Goal: Task Accomplishment & Management: Use online tool/utility

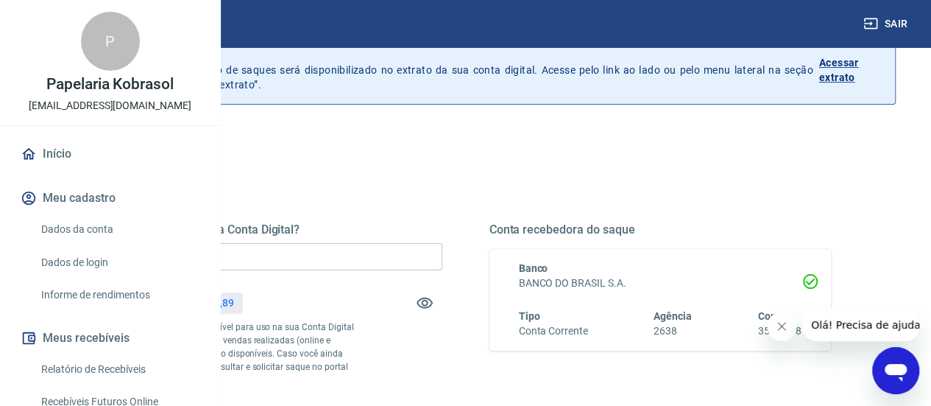
scroll to position [147, 0]
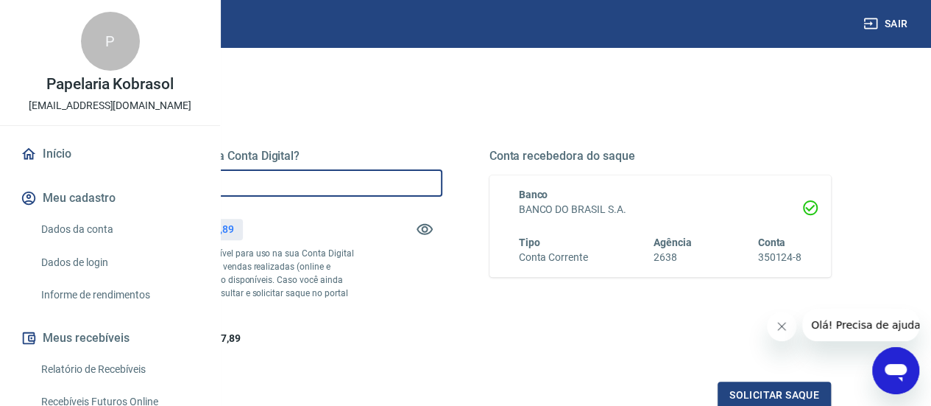
click at [343, 186] on input "R$ 0,00" at bounding box center [271, 182] width 342 height 27
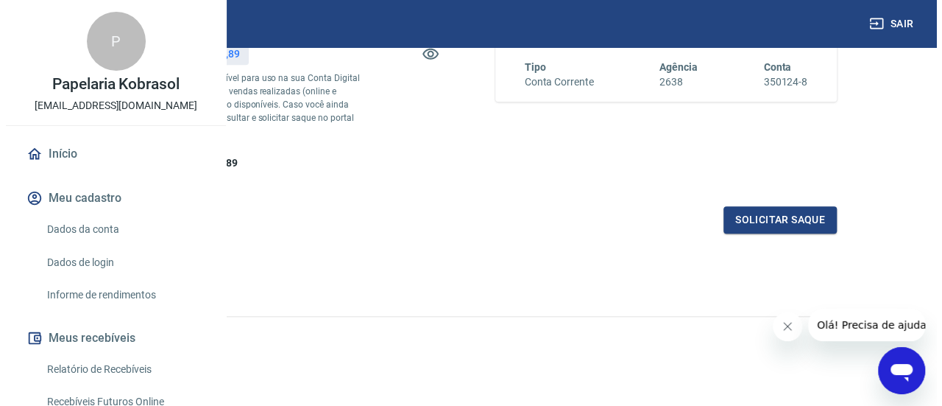
scroll to position [347, 0]
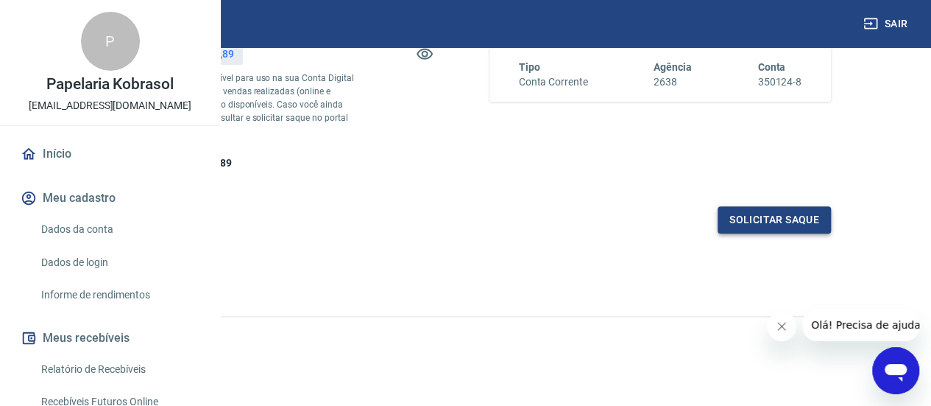
type input "R$ 1.500,00"
click at [780, 220] on button "Solicitar saque" at bounding box center [774, 219] width 113 height 27
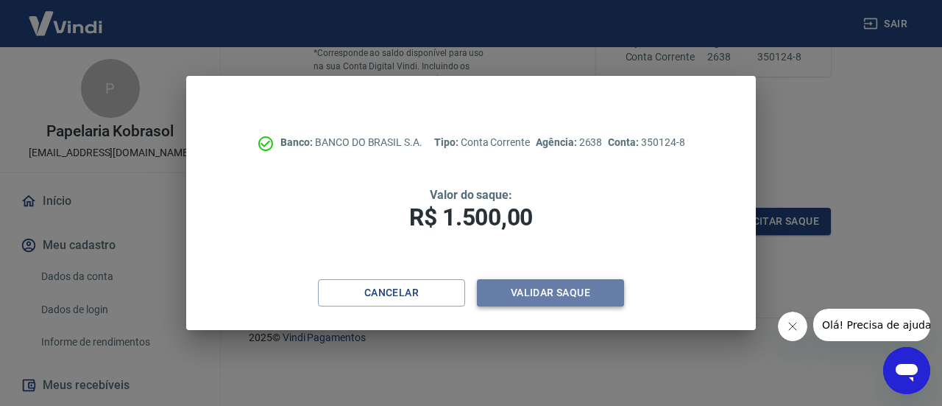
click at [559, 290] on button "Validar saque" at bounding box center [550, 292] width 147 height 27
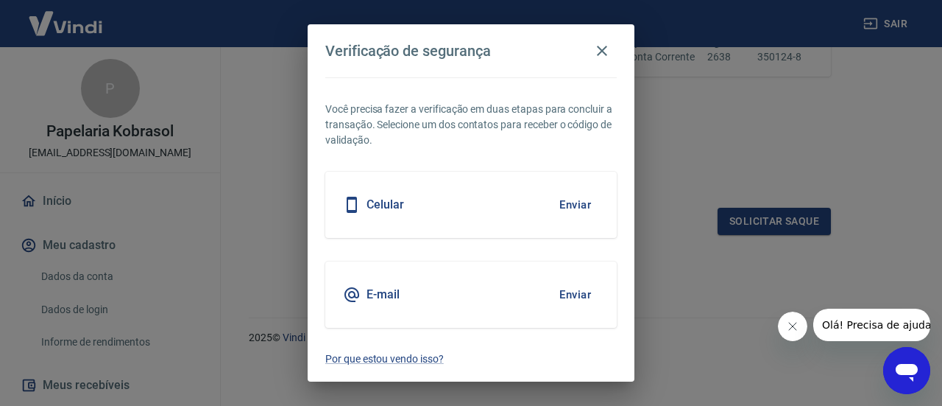
click at [352, 208] on icon at bounding box center [352, 205] width 18 height 18
click at [575, 204] on button "Enviar" at bounding box center [575, 204] width 48 height 31
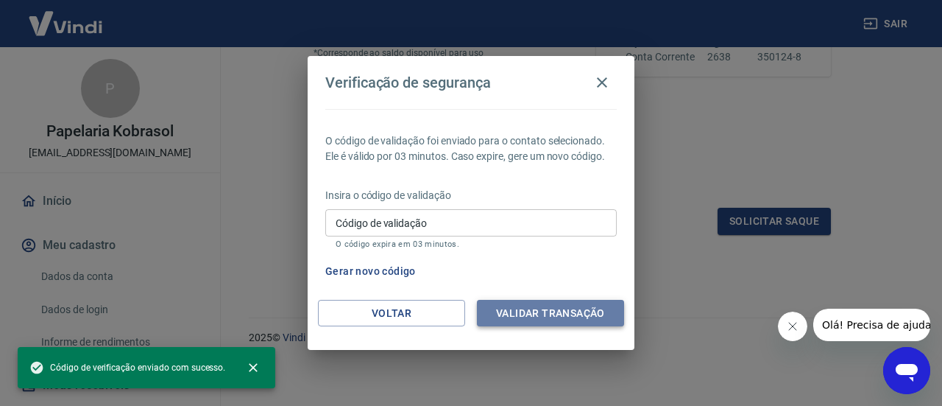
click at [543, 317] on button "Validar transação" at bounding box center [550, 313] width 147 height 27
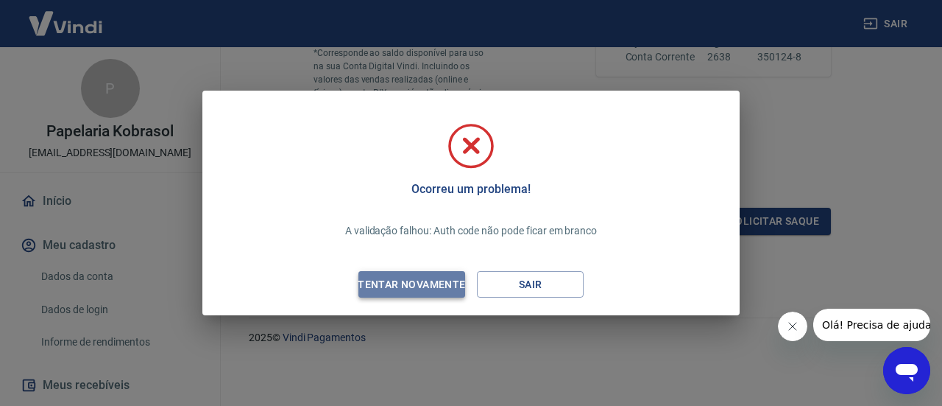
click at [439, 282] on div "Tentar novamente" at bounding box center [411, 284] width 143 height 18
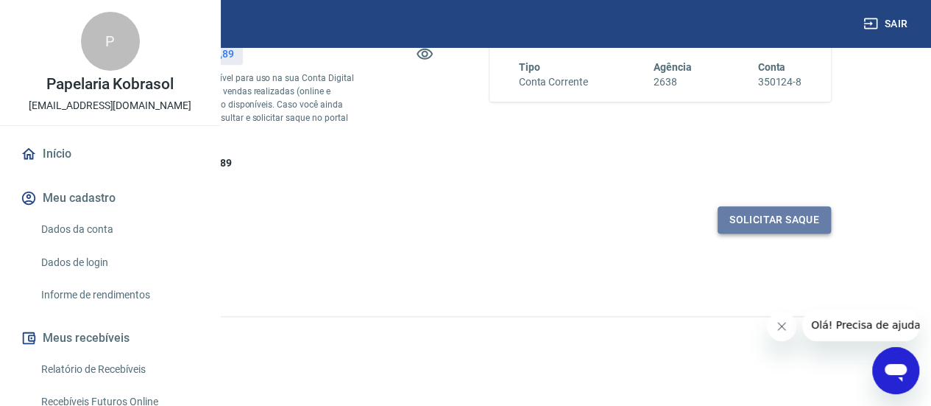
click at [780, 222] on button "Solicitar saque" at bounding box center [774, 219] width 113 height 27
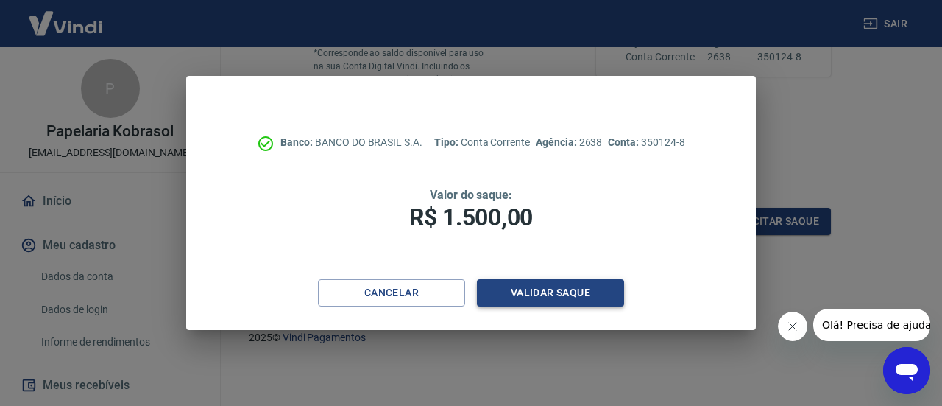
click at [542, 293] on button "Validar saque" at bounding box center [550, 292] width 147 height 27
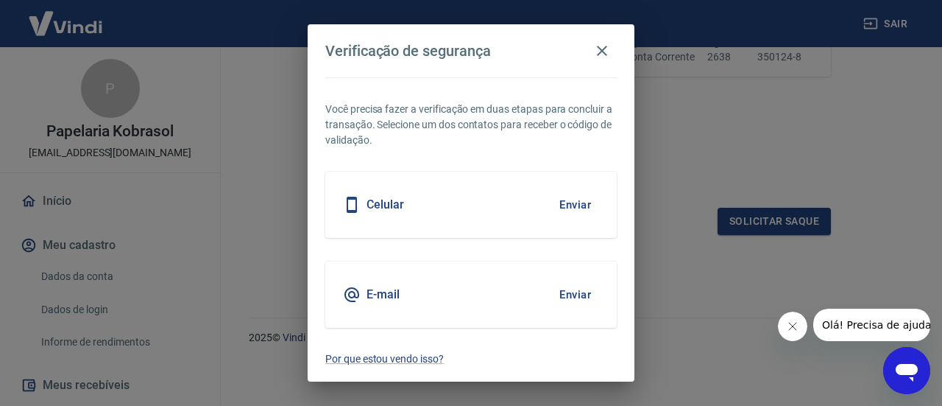
click at [582, 207] on button "Enviar" at bounding box center [575, 204] width 48 height 31
click at [575, 205] on button "Enviar" at bounding box center [575, 204] width 48 height 31
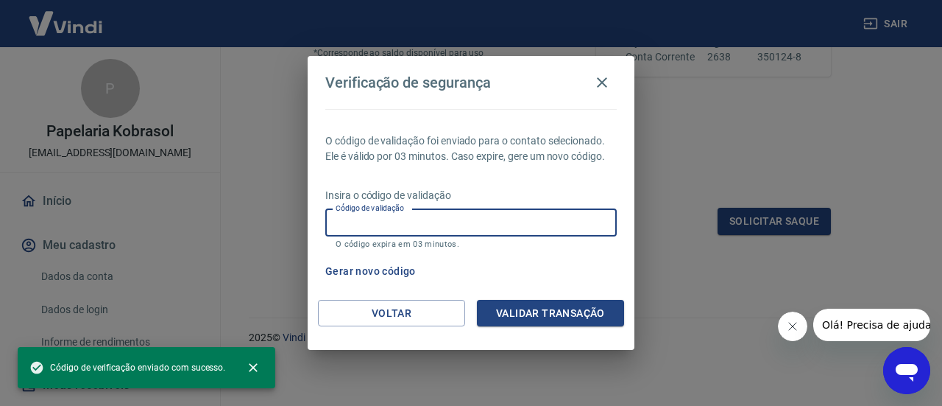
click at [460, 225] on input "Código de validação" at bounding box center [471, 222] width 292 height 27
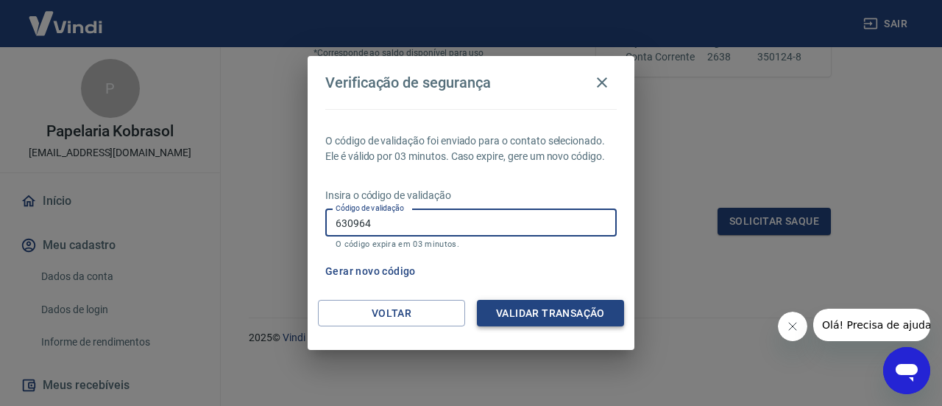
click at [530, 316] on button "Validar transação" at bounding box center [550, 313] width 147 height 27
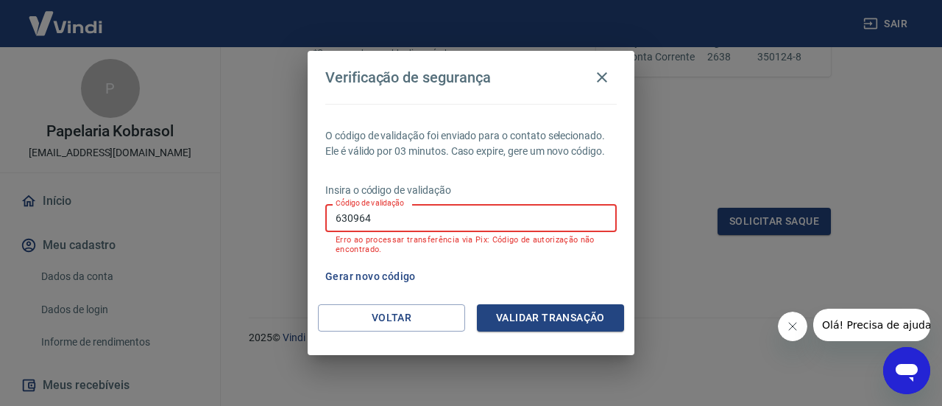
click at [406, 221] on input "630964" at bounding box center [471, 217] width 292 height 27
type input "6"
click at [386, 275] on button "Gerar novo código" at bounding box center [370, 276] width 102 height 27
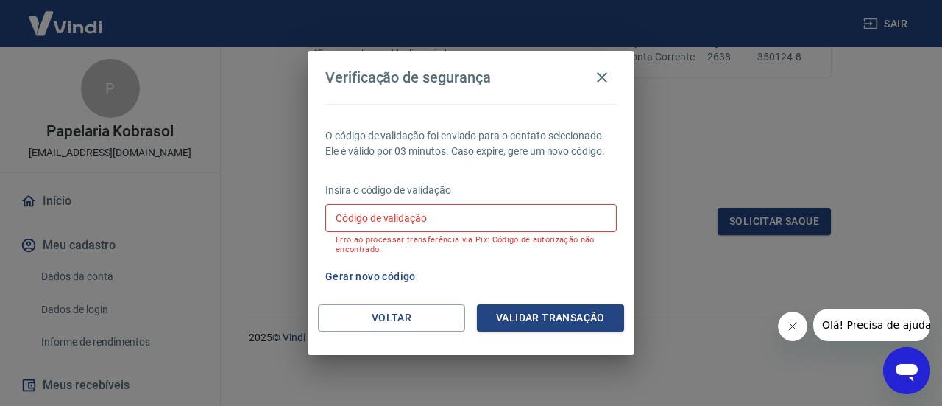
click at [442, 222] on input "Código de validação" at bounding box center [471, 217] width 292 height 27
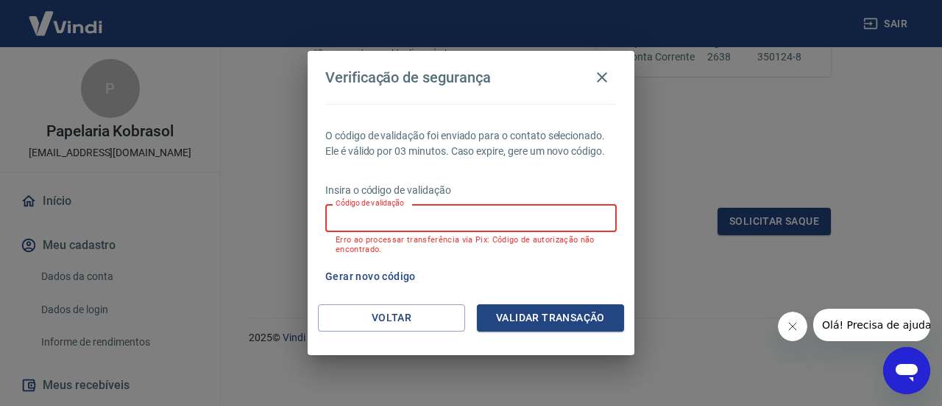
click at [370, 224] on input "Código de validação" at bounding box center [471, 217] width 292 height 27
type input "877442"
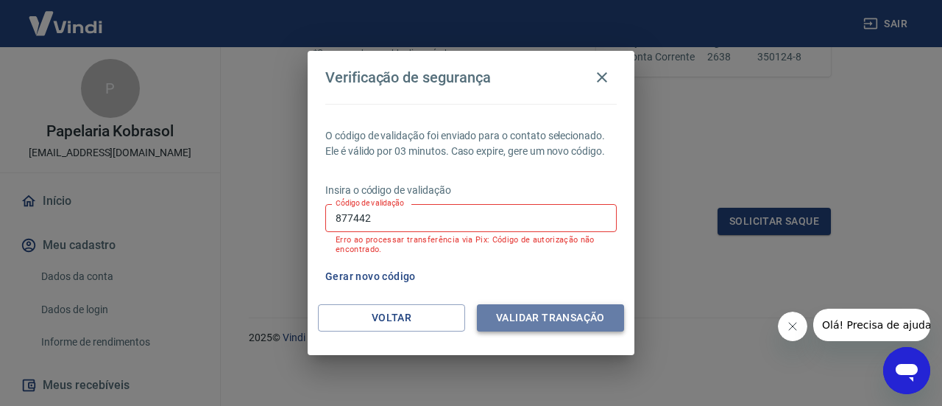
click at [540, 317] on button "Validar transação" at bounding box center [550, 317] width 147 height 27
